Goal: Task Accomplishment & Management: Manage account settings

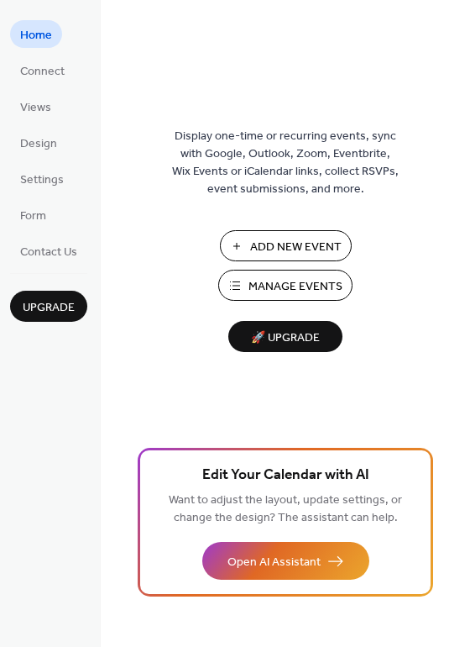
click at [294, 284] on span "Manage Events" at bounding box center [296, 287] width 94 height 18
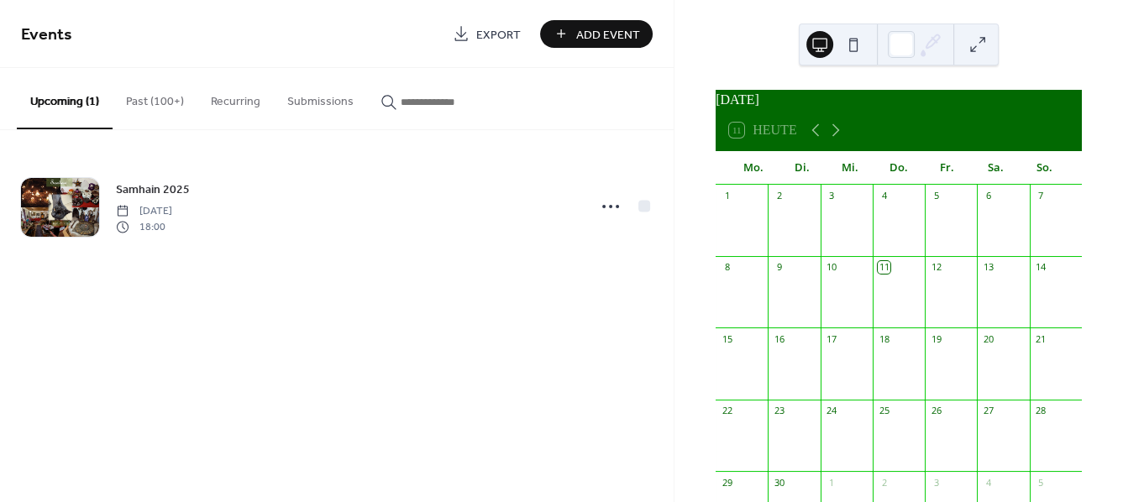
click at [146, 102] on button "Past (100+)" at bounding box center [155, 98] width 85 height 60
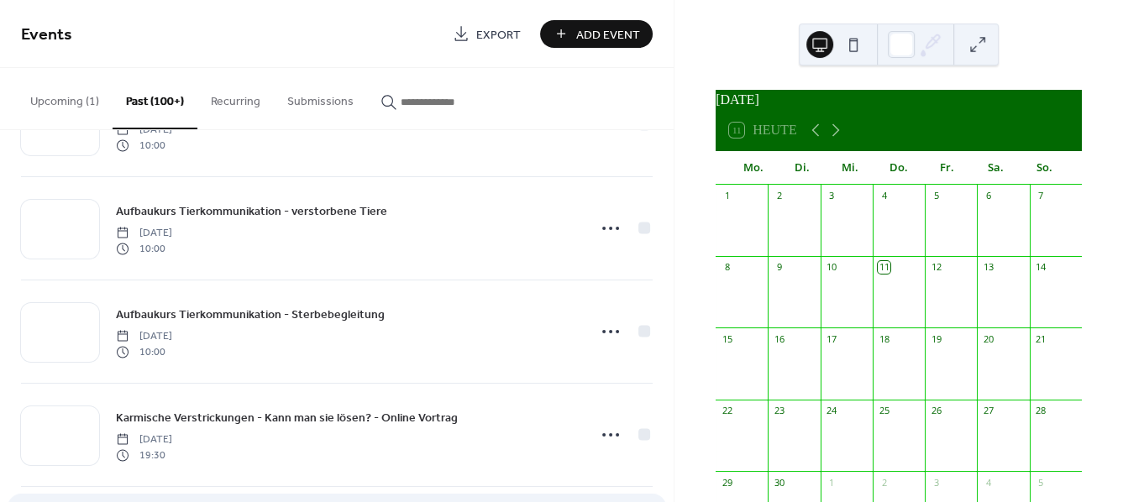
scroll to position [471, 0]
